Goal: Information Seeking & Learning: Learn about a topic

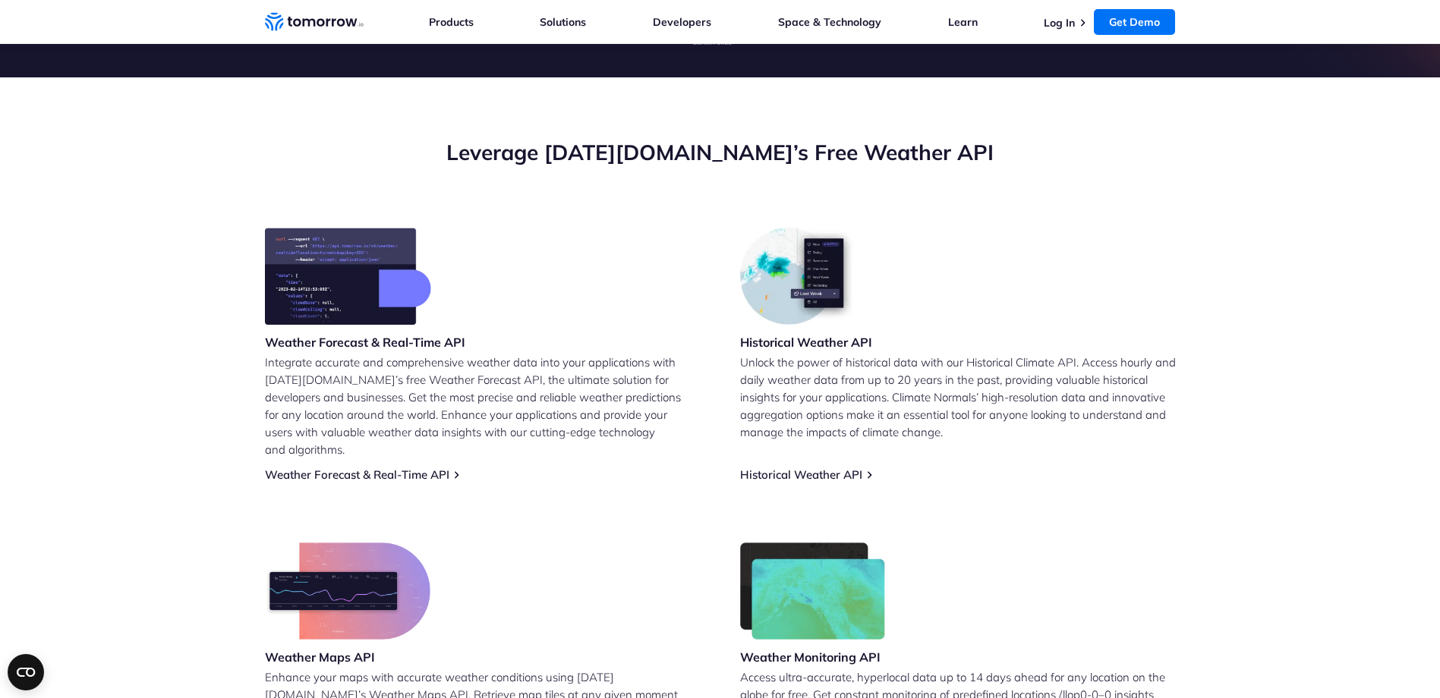
scroll to position [507, 0]
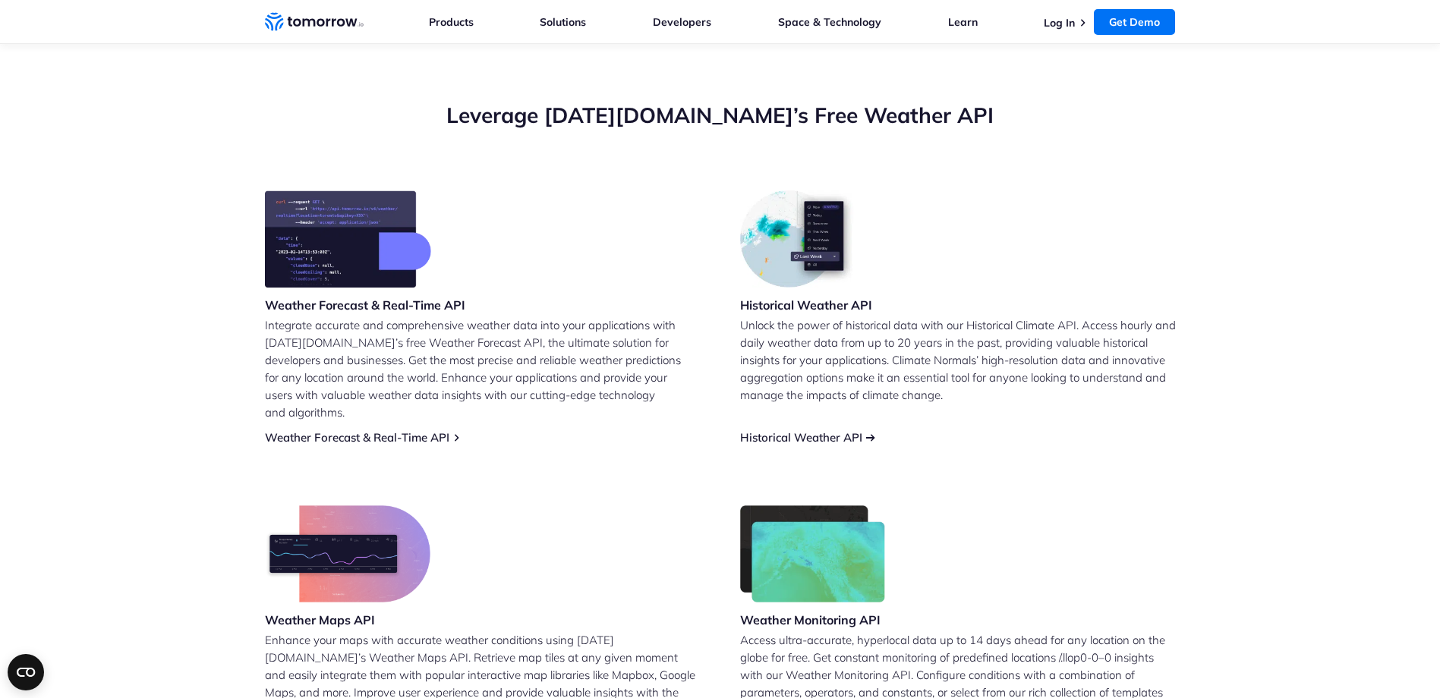
click at [813, 430] on link "Historical Weather API" at bounding box center [801, 437] width 122 height 14
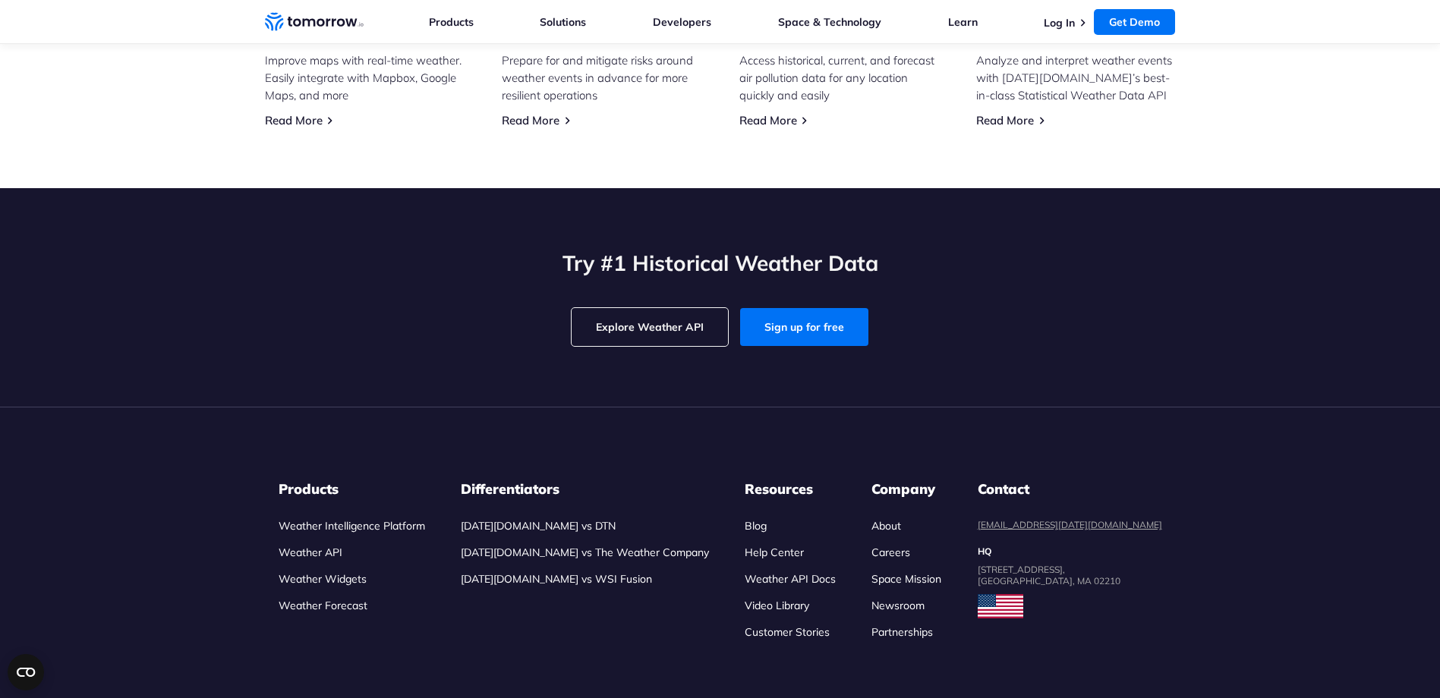
scroll to position [4809, 0]
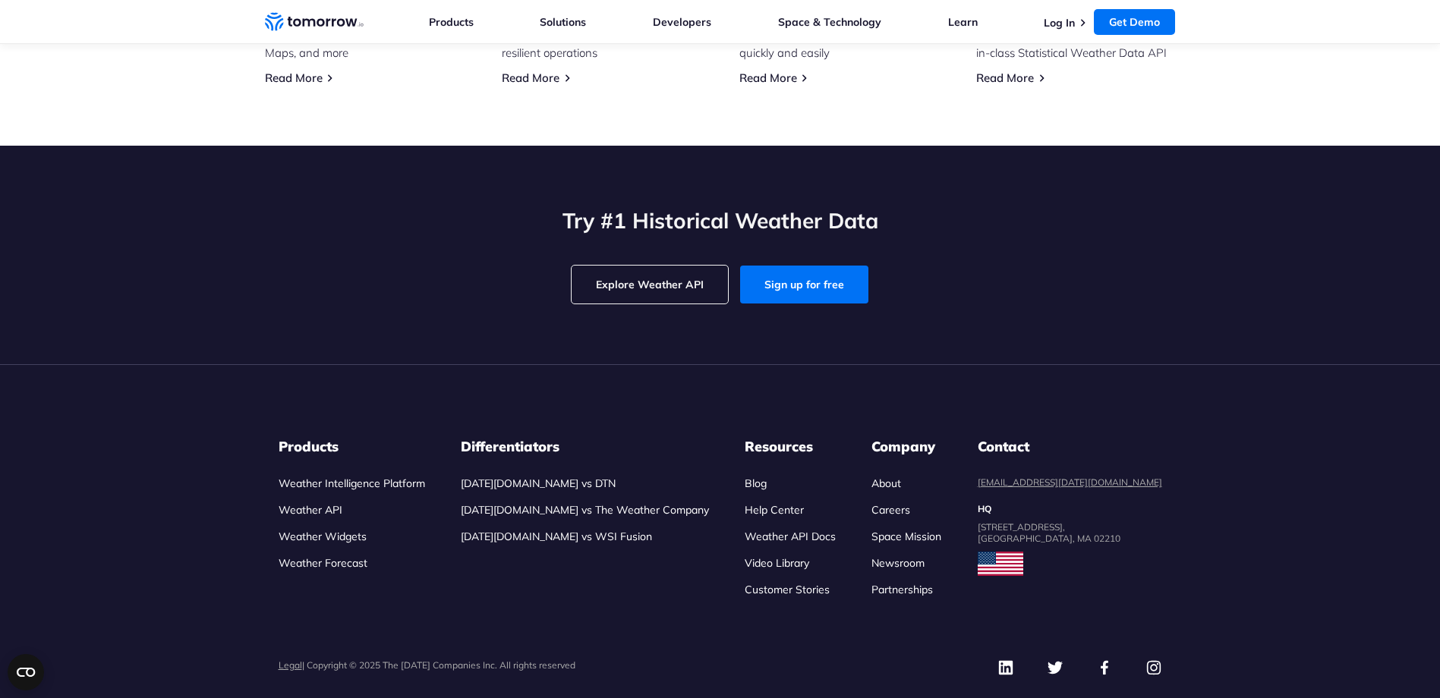
click at [701, 304] on link "Explore Weather API" at bounding box center [650, 285] width 156 height 38
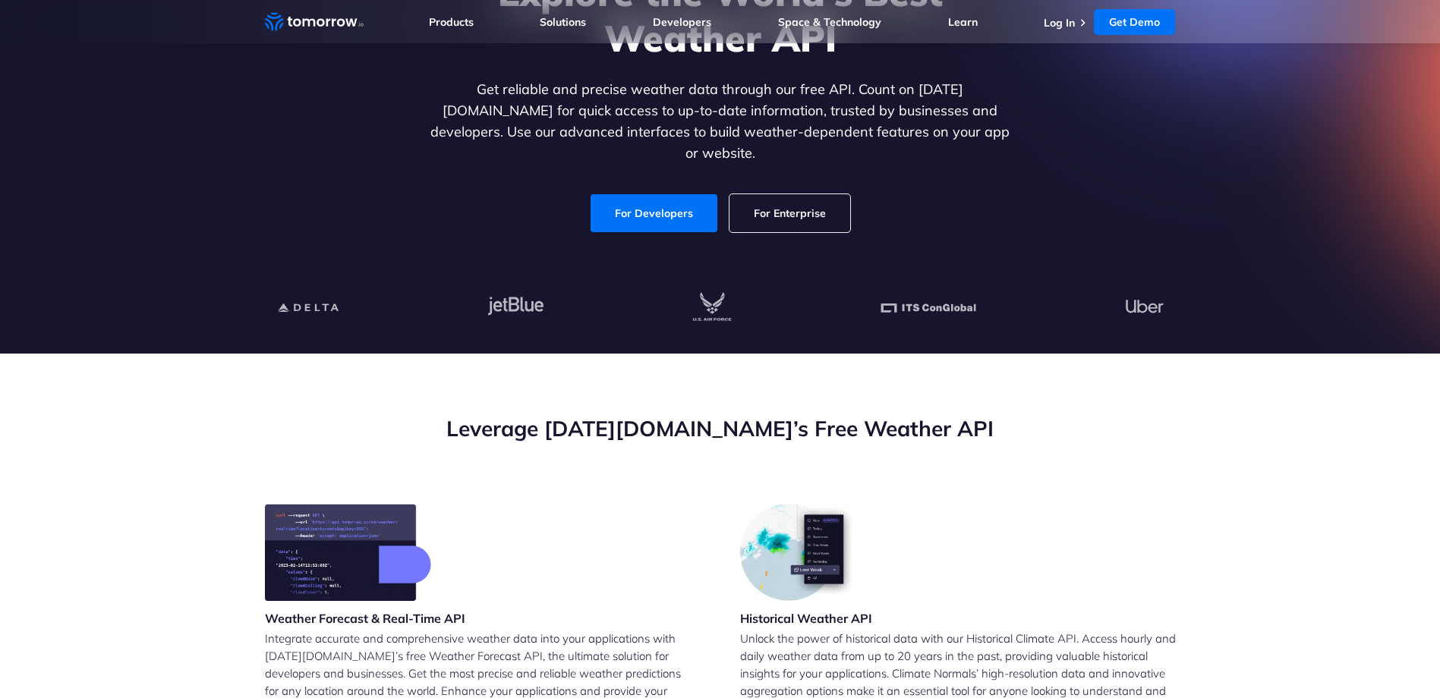
scroll to position [253, 0]
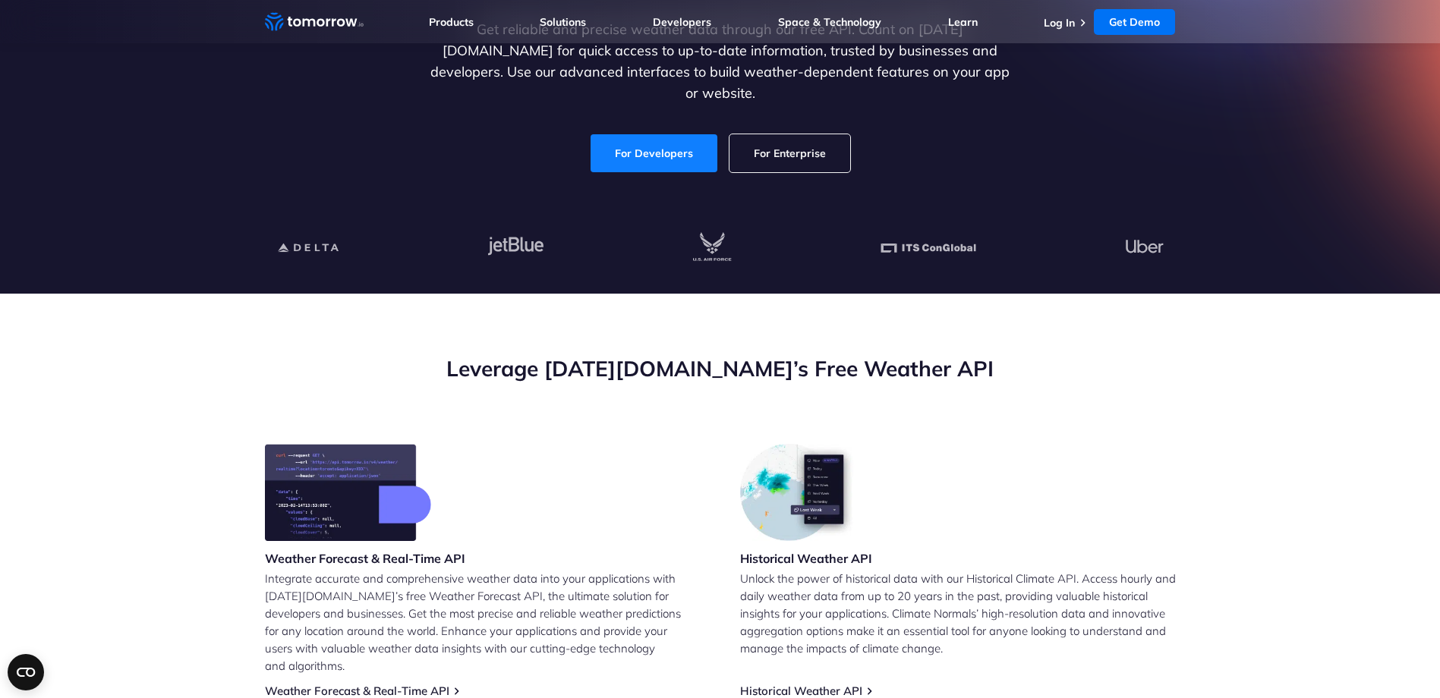
click at [696, 147] on link "For Developers" at bounding box center [654, 153] width 127 height 38
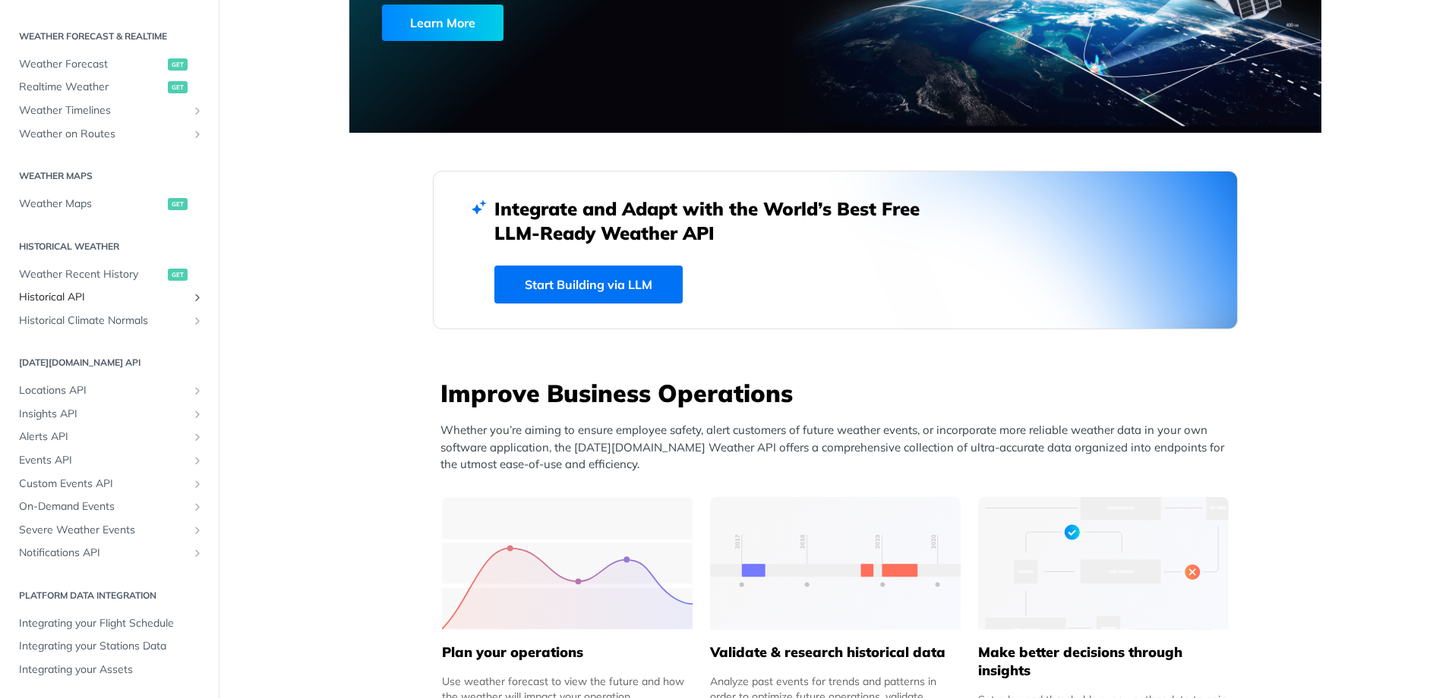
scroll to position [184, 0]
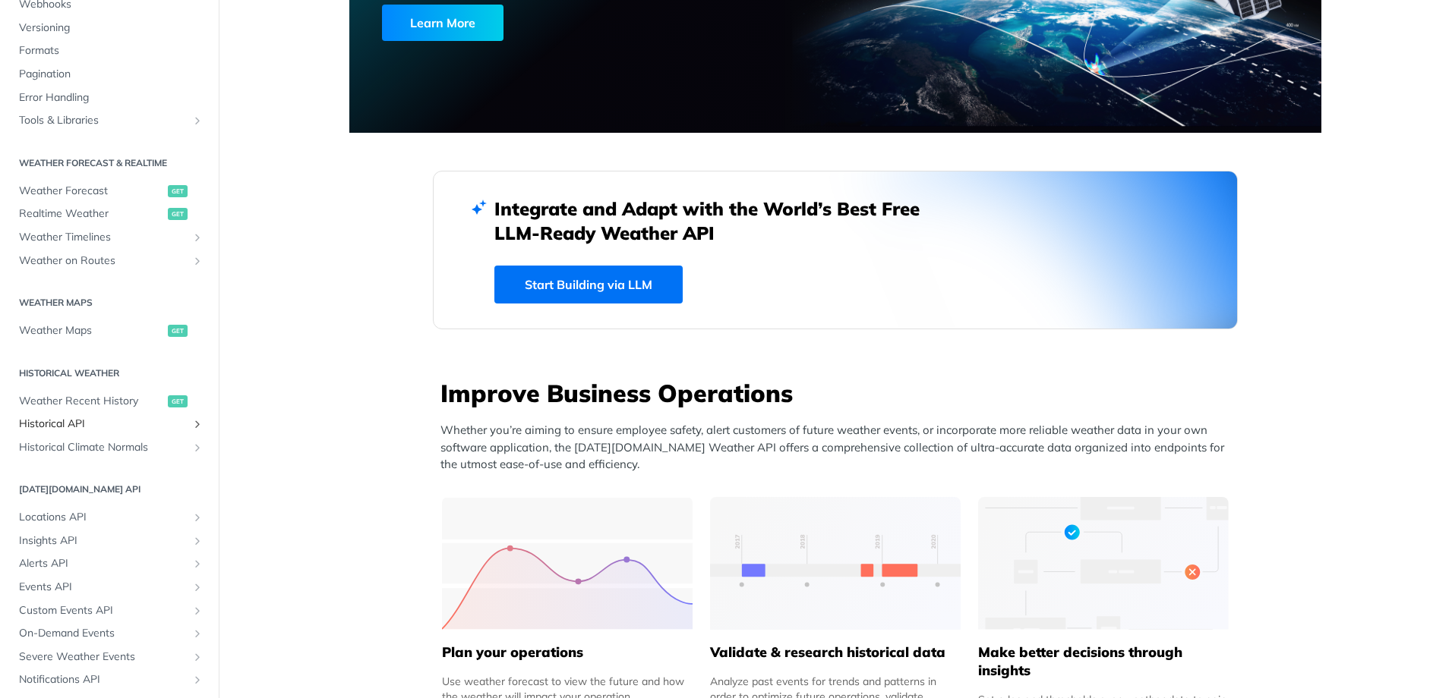
click at [121, 424] on span "Historical API" at bounding box center [103, 424] width 169 height 15
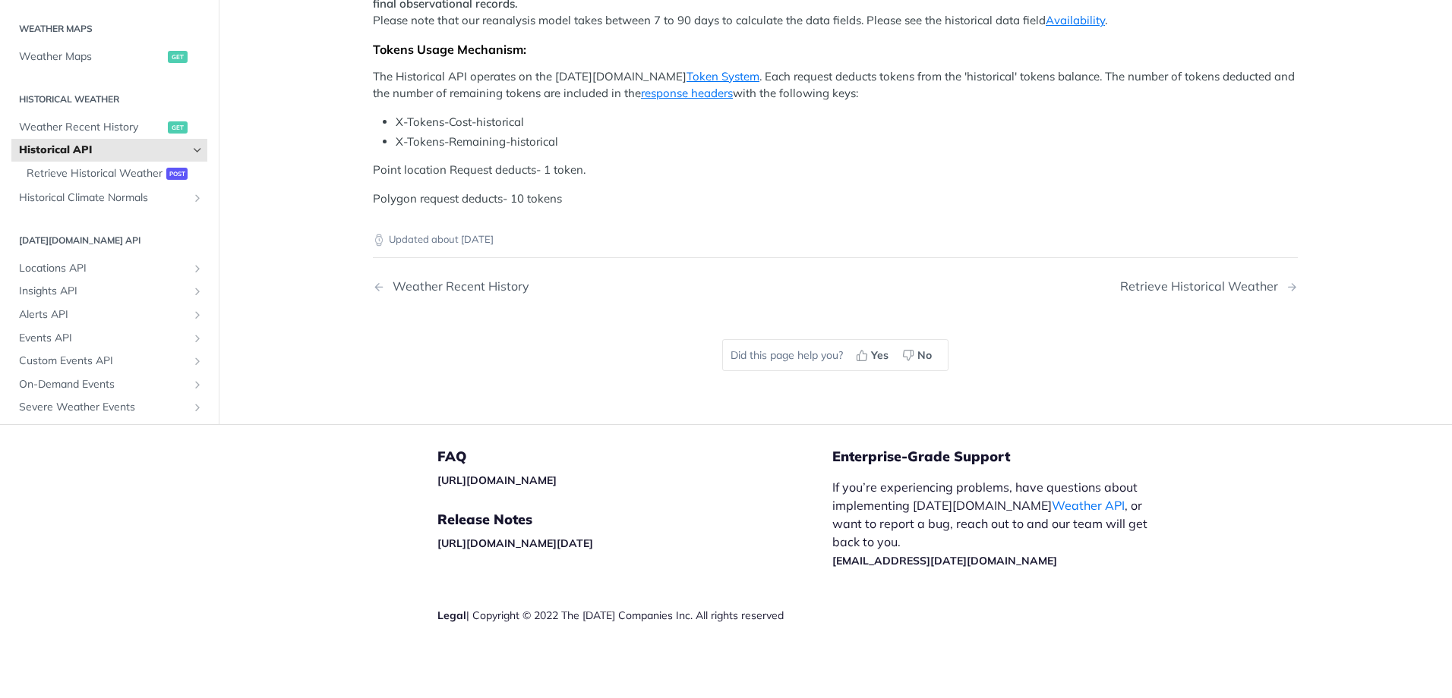
scroll to position [619, 0]
click at [1263, 294] on div "Retrieve Historical Weather" at bounding box center [1203, 286] width 166 height 14
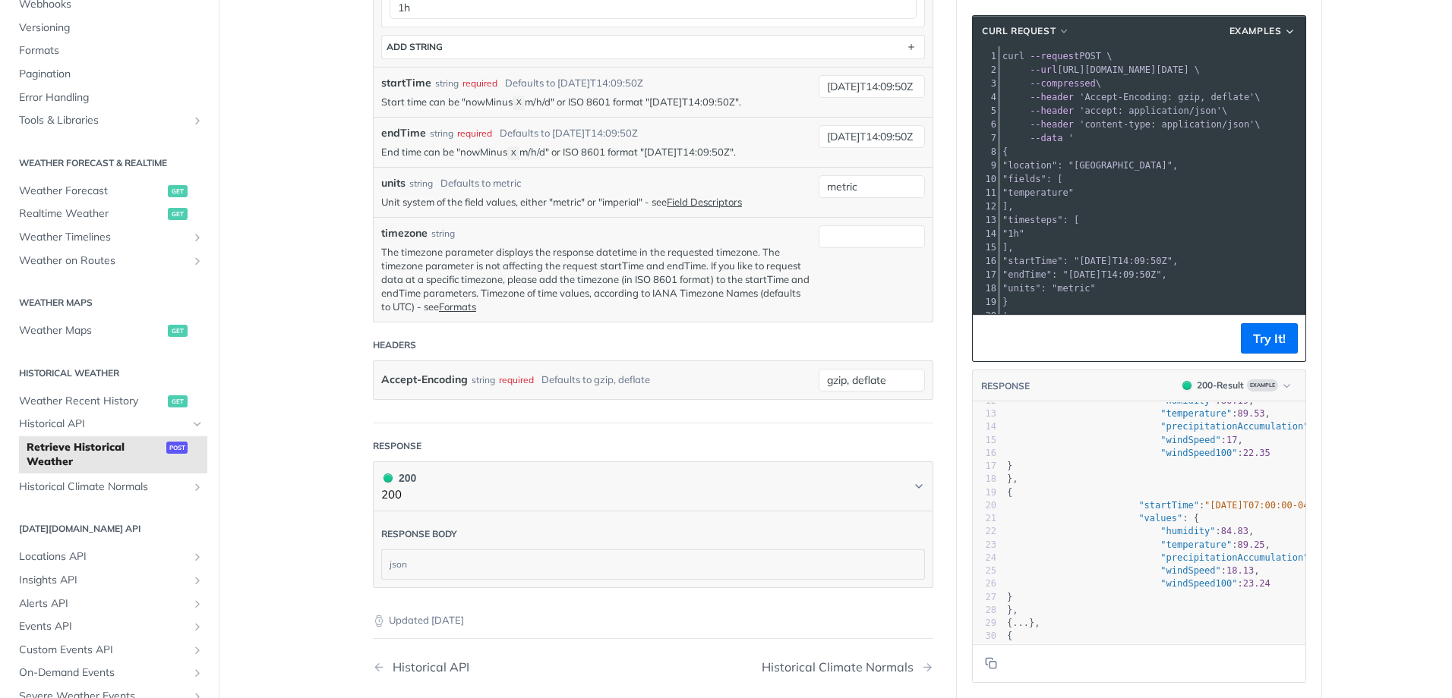
scroll to position [164, 0]
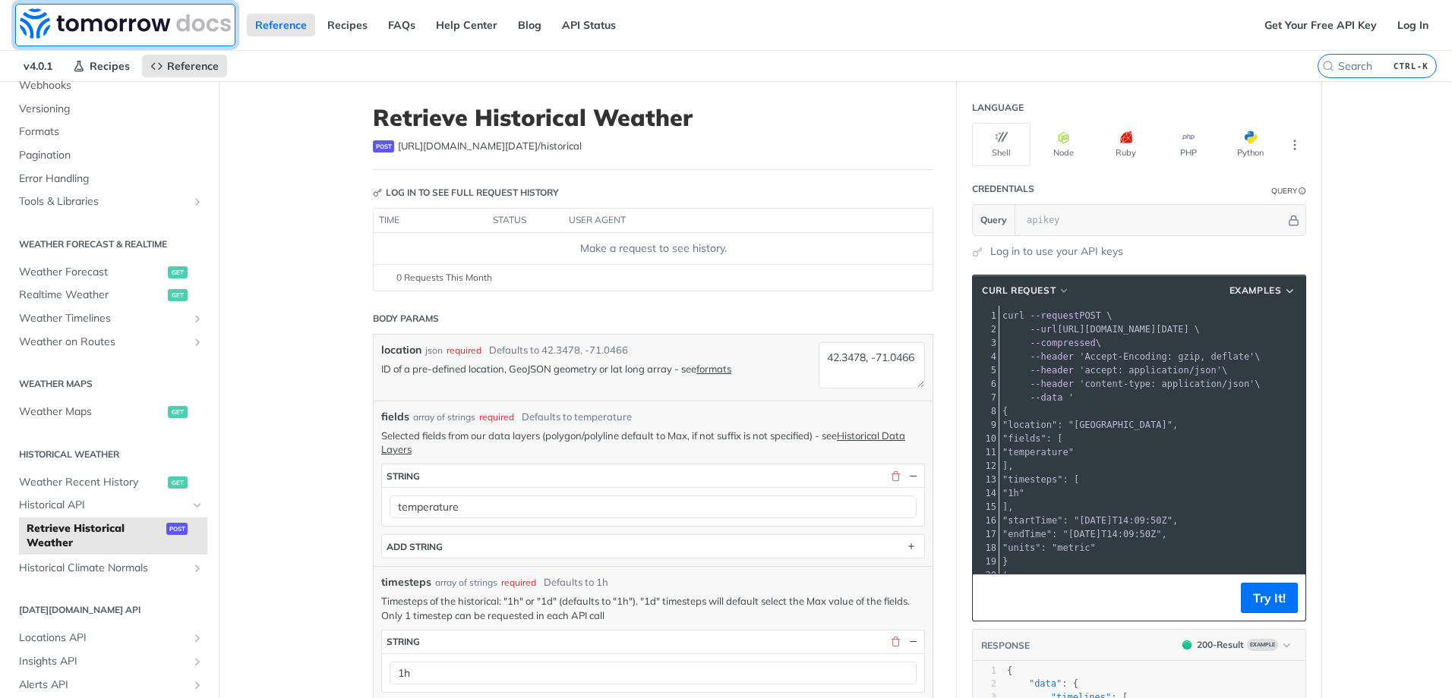
click at [136, 24] on img at bounding box center [125, 23] width 211 height 30
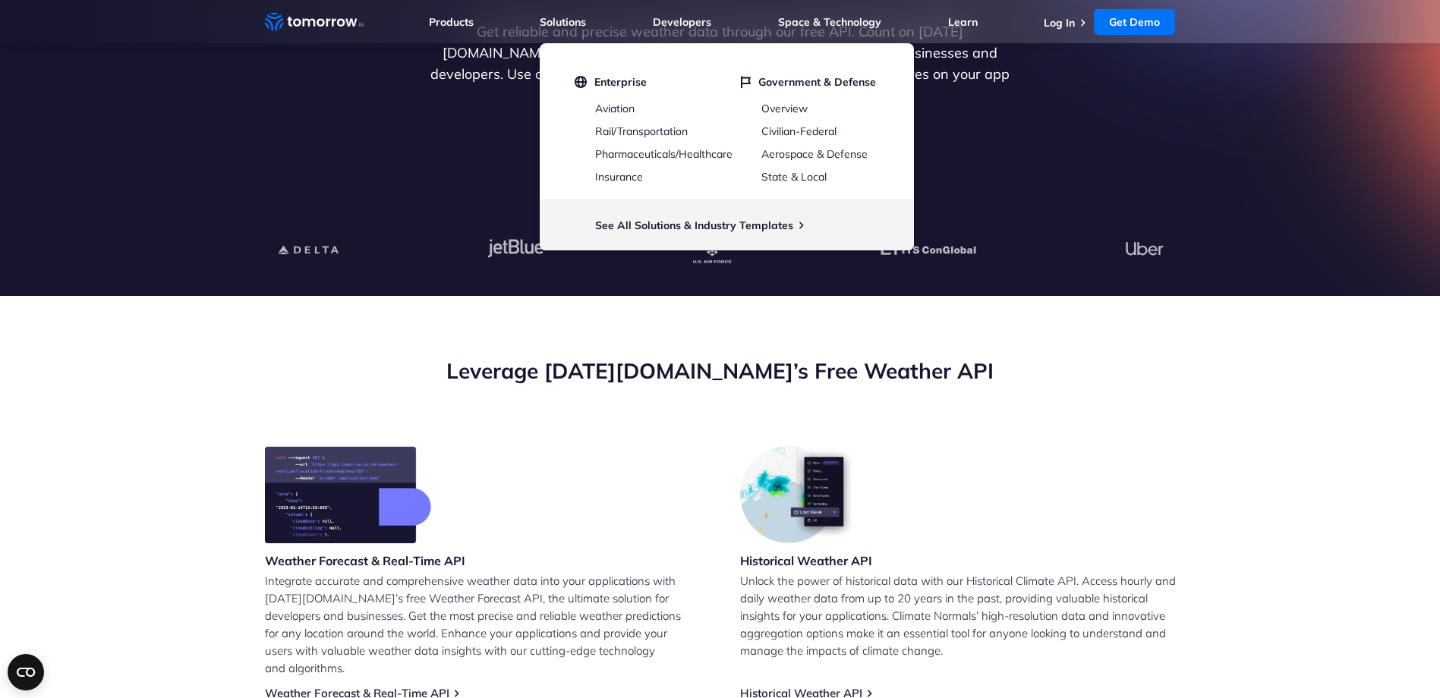
click at [567, 18] on link "Solutions" at bounding box center [563, 22] width 46 height 14
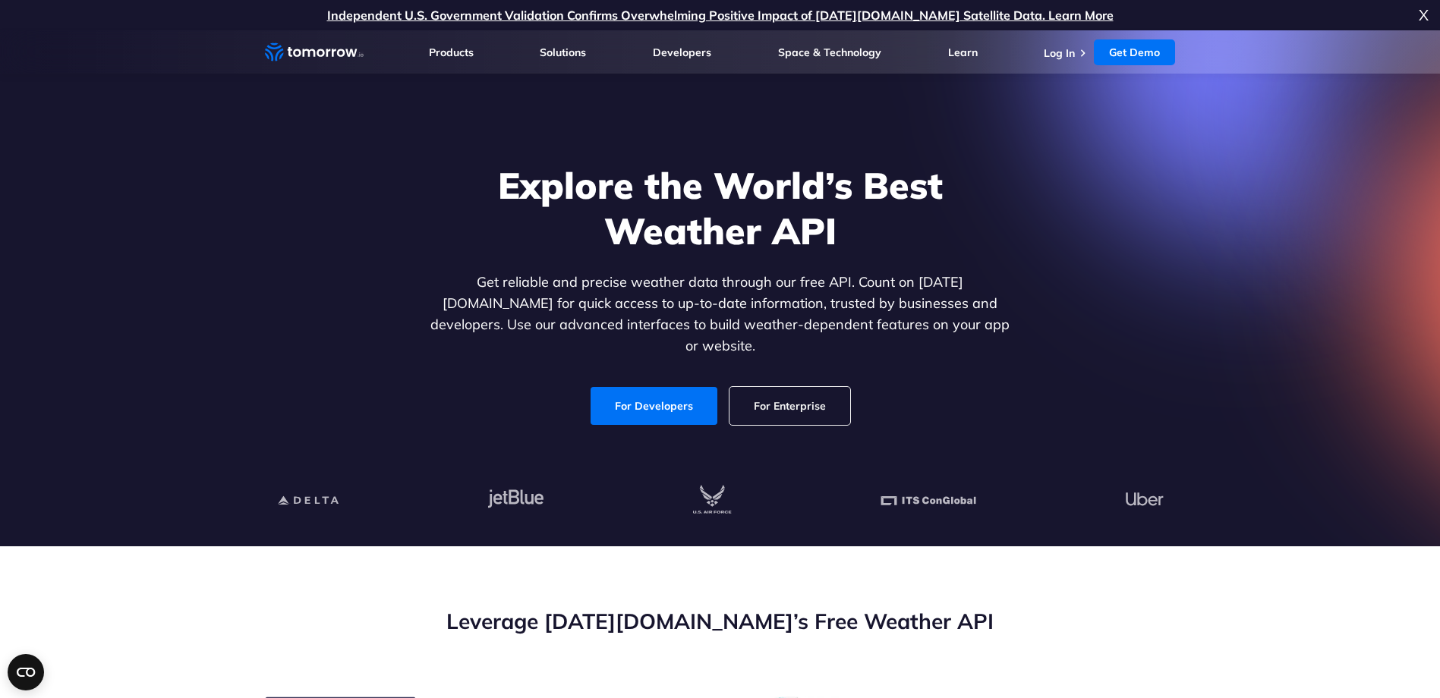
click at [1017, 86] on section "Explore the World’s Best Weather API Get reliable and precise weather data thro…" at bounding box center [720, 288] width 1440 height 516
